Goal: Register for event/course

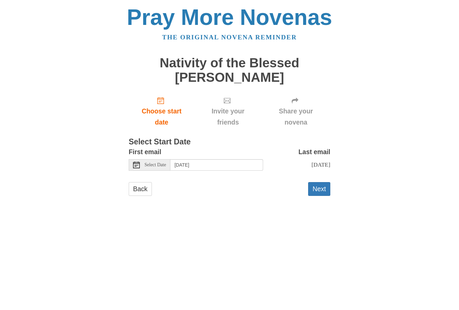
click at [162, 162] on span "Select Date" at bounding box center [156, 164] width 22 height 5
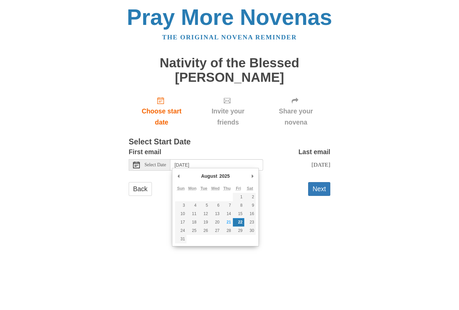
click at [323, 185] on button "Next" at bounding box center [319, 189] width 22 height 14
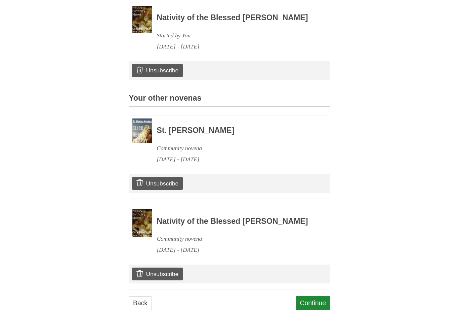
scroll to position [232, 0]
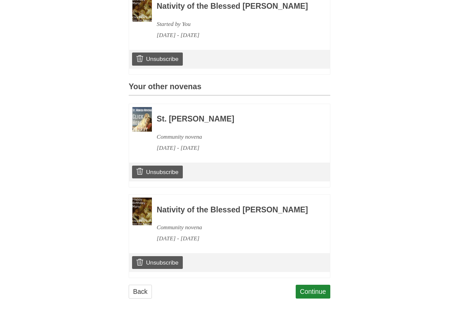
click at [313, 296] on link "Continue" at bounding box center [313, 292] width 35 height 14
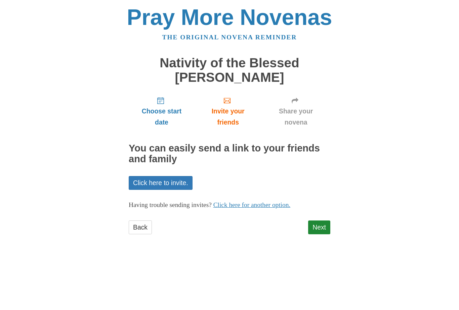
click at [319, 225] on link "Next" at bounding box center [319, 227] width 22 height 14
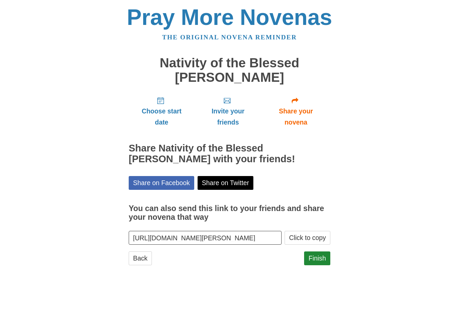
click at [322, 252] on link "Finish" at bounding box center [317, 258] width 26 height 14
